Goal: Task Accomplishment & Management: Use online tool/utility

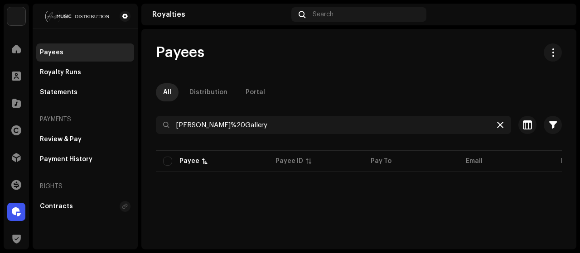
click at [497, 124] on icon at bounding box center [500, 124] width 6 height 7
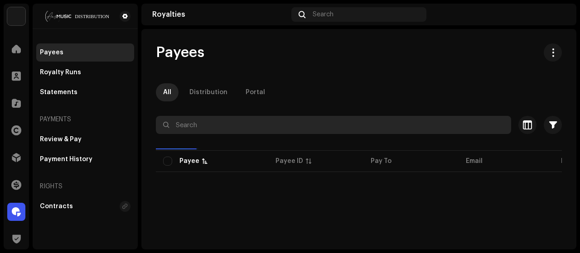
click at [394, 122] on input "text" at bounding box center [333, 125] width 355 height 18
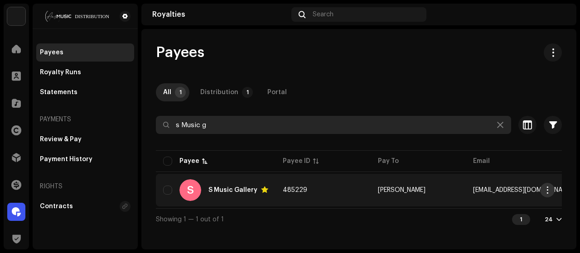
type input "s Music g"
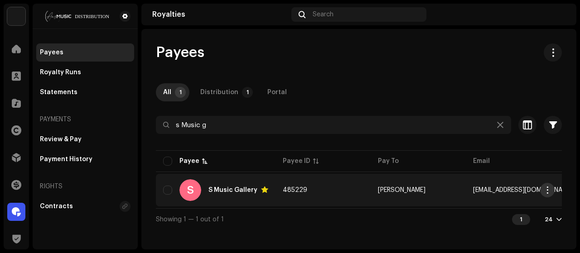
click at [549, 187] on span "button" at bounding box center [547, 190] width 7 height 7
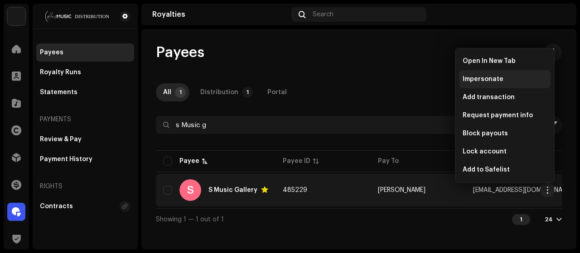
click at [497, 75] on div "Impersonate" at bounding box center [505, 79] width 92 height 18
